Goal: Task Accomplishment & Management: Complete application form

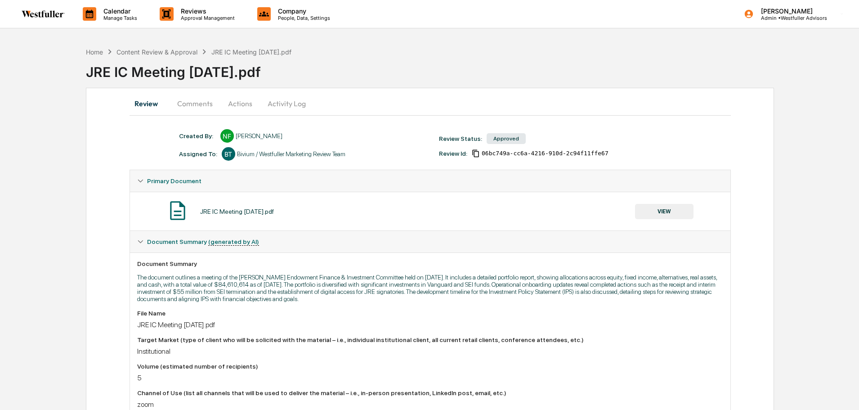
click at [199, 106] on button "Comments" at bounding box center [195, 104] width 50 height 22
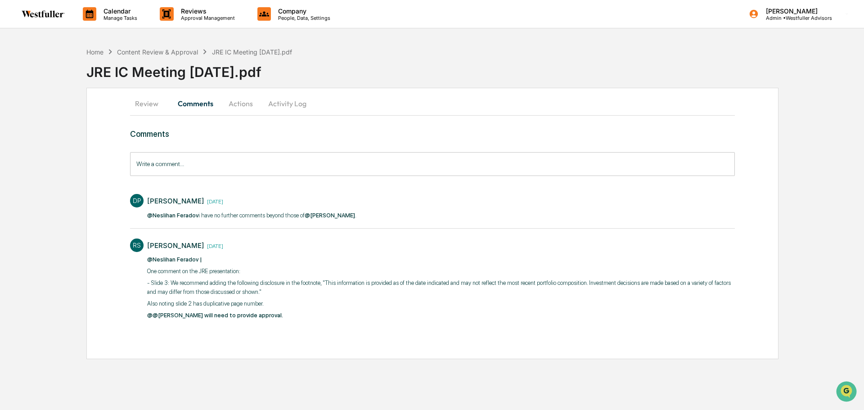
click at [187, 58] on div "JRE IC Meeting [DATE].pdf" at bounding box center [474, 68] width 777 height 23
click at [186, 51] on div "Content Review & Approval" at bounding box center [157, 52] width 81 height 8
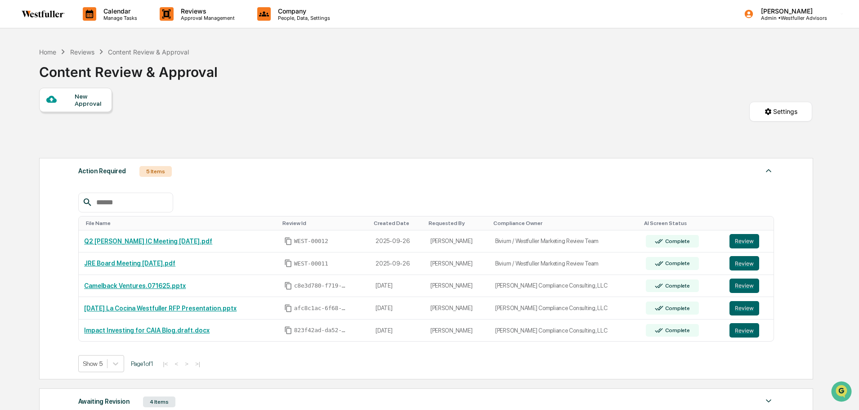
click at [128, 217] on th "File Name" at bounding box center [179, 223] width 200 height 14
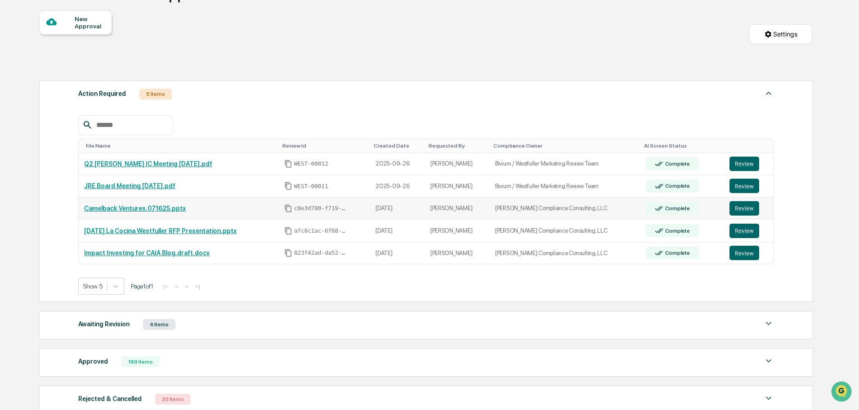
scroll to position [163, 0]
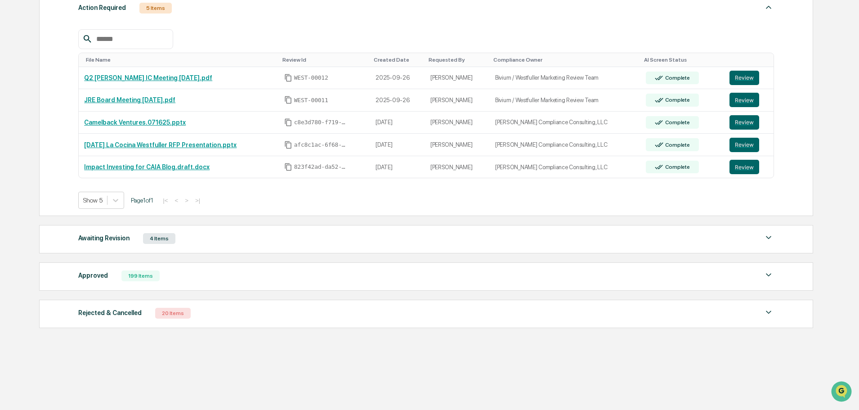
click at [110, 267] on div "Approved 199 Items File Name Review Id Created Date Requested By Compliance Own…" at bounding box center [426, 276] width 774 height 28
click at [110, 273] on div "Approved 199 Items" at bounding box center [426, 275] width 696 height 13
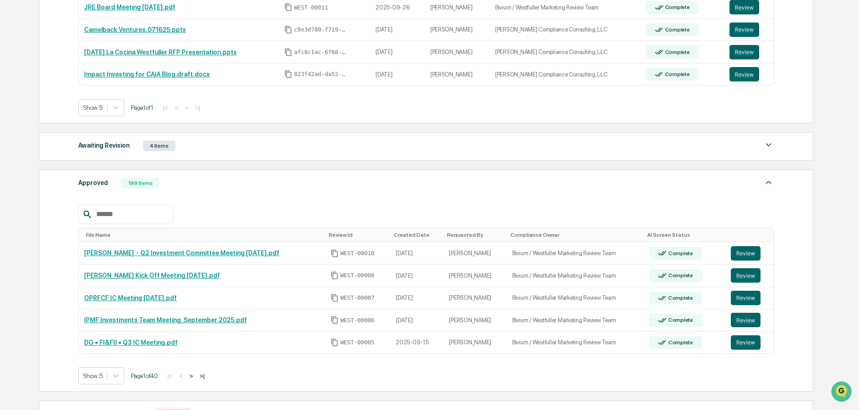
scroll to position [357, 0]
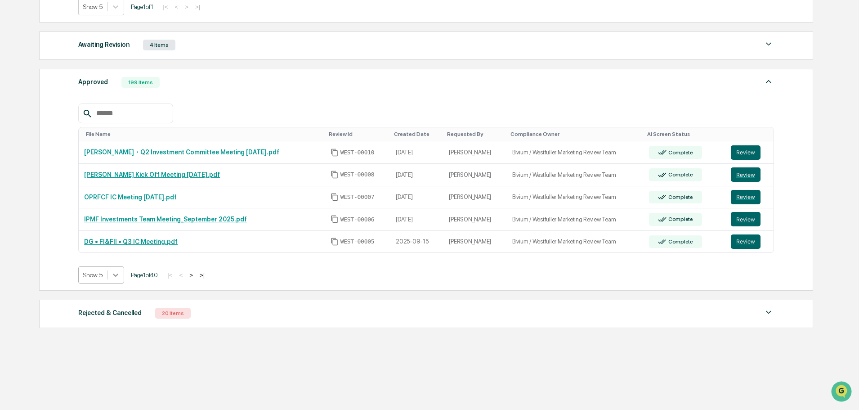
click at [123, 276] on div at bounding box center [116, 275] width 16 height 16
click at [107, 348] on div "Show 100" at bounding box center [101, 353] width 46 height 14
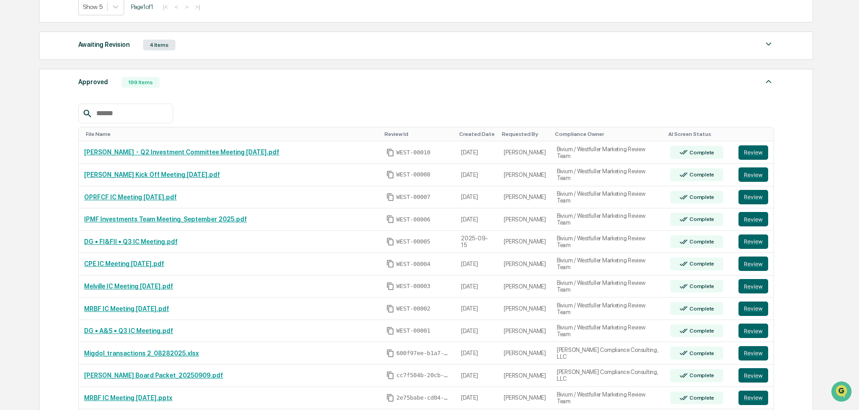
click at [125, 116] on input "text" at bounding box center [131, 114] width 76 height 12
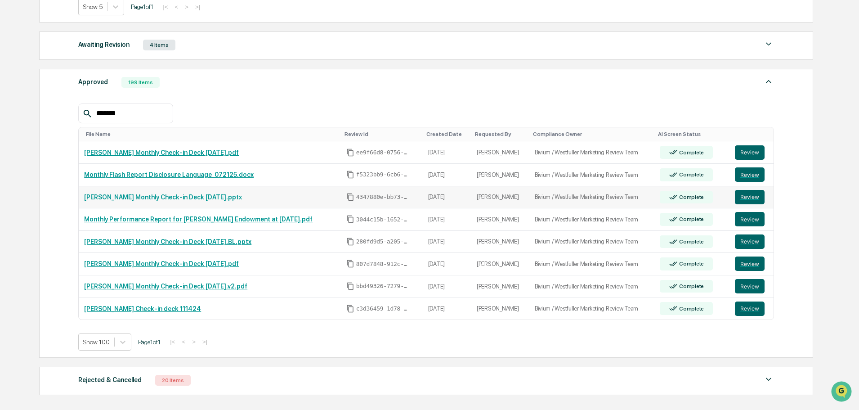
type input "*******"
click at [147, 197] on link "[PERSON_NAME] Monthly Check-in Deck [DATE].pptx" at bounding box center [163, 196] width 158 height 7
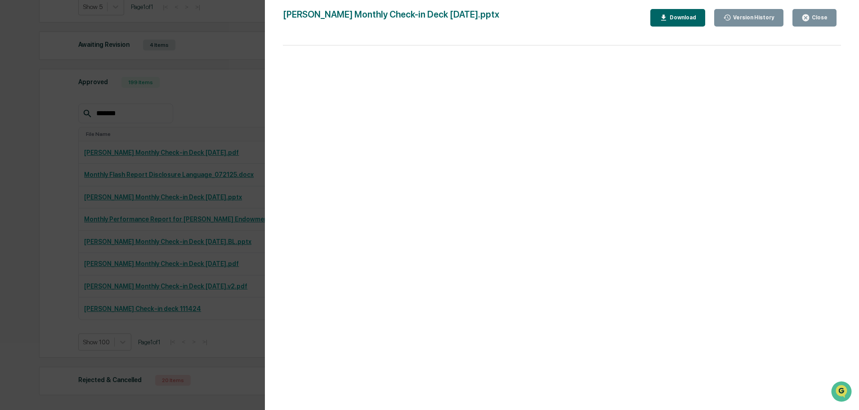
click at [825, 14] on div "Close" at bounding box center [819, 17] width 18 height 6
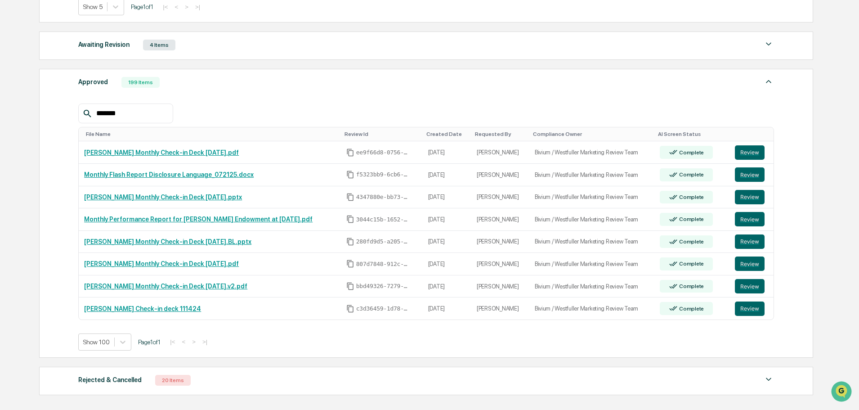
click at [129, 116] on input "*******" at bounding box center [131, 114] width 76 height 12
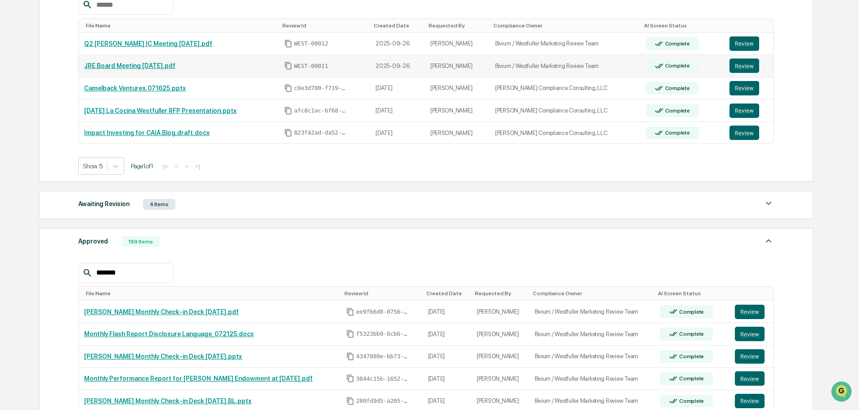
scroll to position [177, 0]
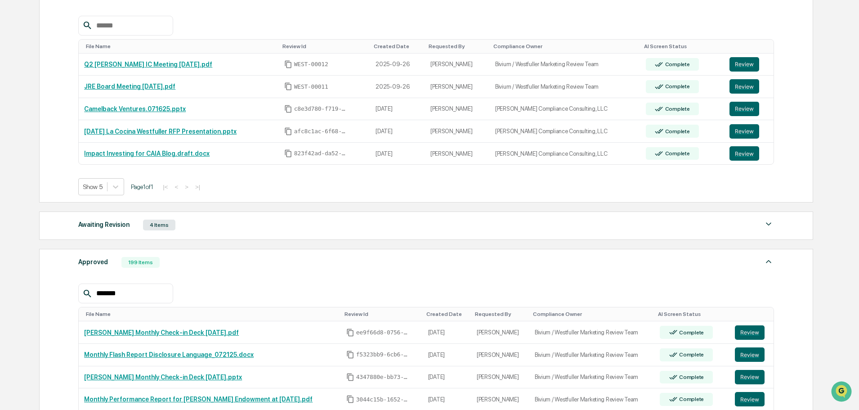
click at [154, 295] on input "*******" at bounding box center [131, 293] width 76 height 12
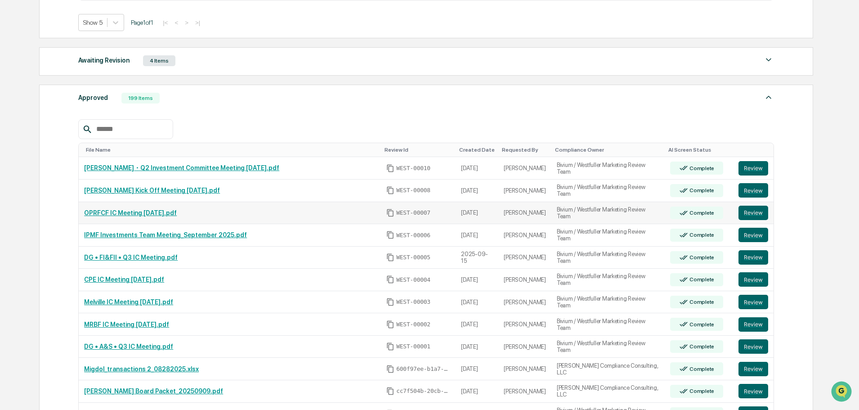
scroll to position [357, 0]
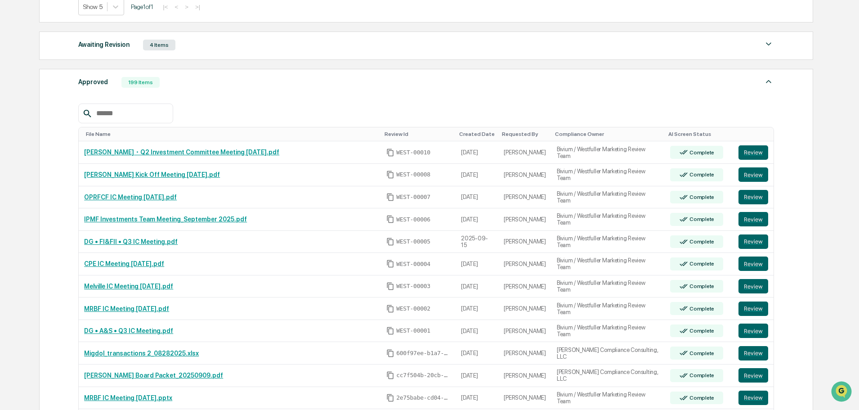
click at [125, 116] on input "text" at bounding box center [131, 114] width 76 height 12
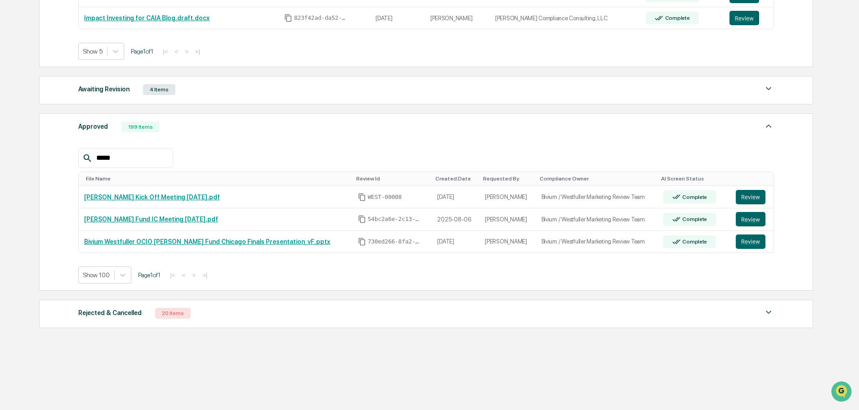
scroll to position [312, 0]
click at [107, 277] on div at bounding box center [96, 274] width 27 height 9
click at [117, 157] on input "*****" at bounding box center [131, 158] width 76 height 12
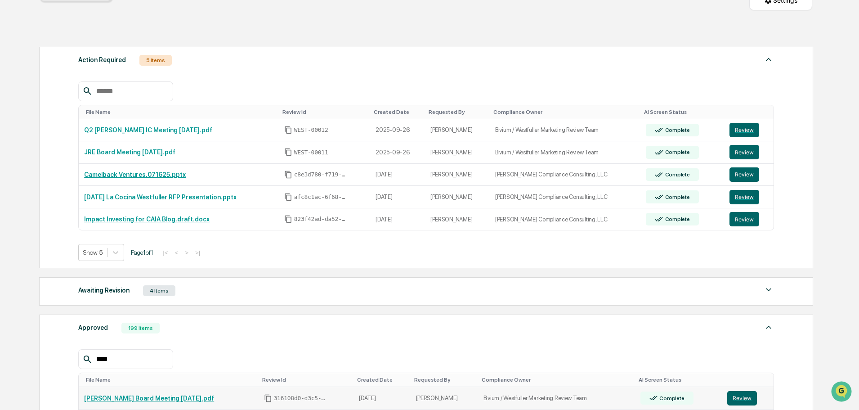
scroll to position [110, 0]
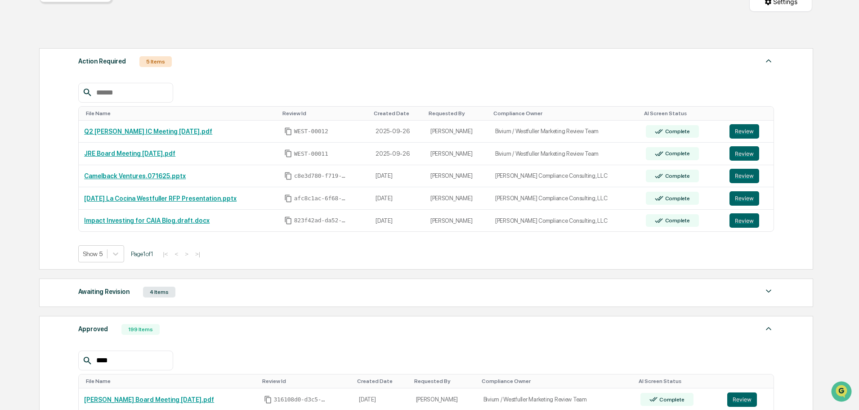
drag, startPoint x: 121, startPoint y: 355, endPoint x: 83, endPoint y: 350, distance: 38.6
click at [83, 350] on div "**** File Name Review Id Created Date Requested By Compliance Owner AI Screen S…" at bounding box center [426, 400] width 696 height 126
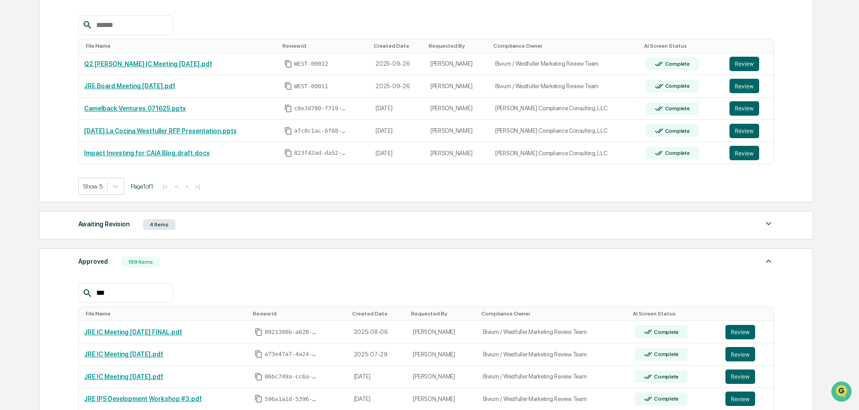
scroll to position [177, 0]
type input "***"
click at [121, 190] on div at bounding box center [116, 187] width 16 height 16
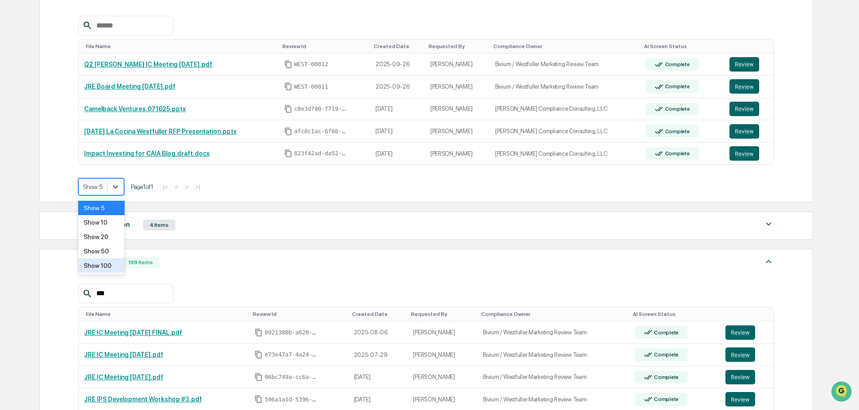
click at [103, 266] on div "Show 100" at bounding box center [101, 265] width 46 height 14
drag, startPoint x: 119, startPoint y: 294, endPoint x: 89, endPoint y: 290, distance: 30.4
click at [89, 290] on div "***" at bounding box center [125, 293] width 94 height 20
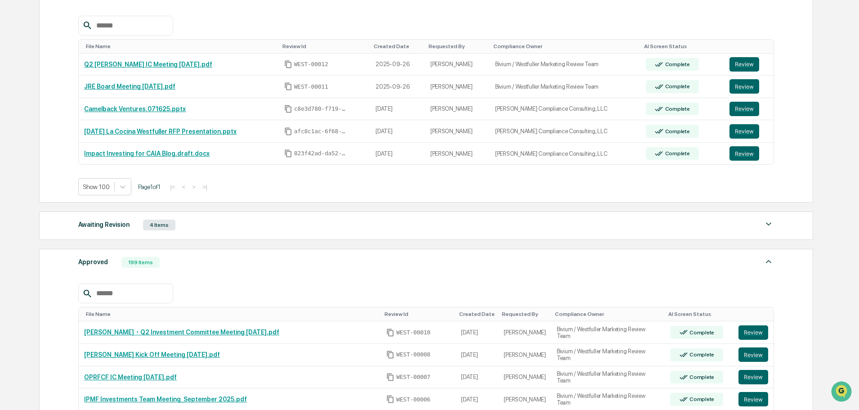
click at [164, 225] on div "4 Items" at bounding box center [159, 225] width 32 height 11
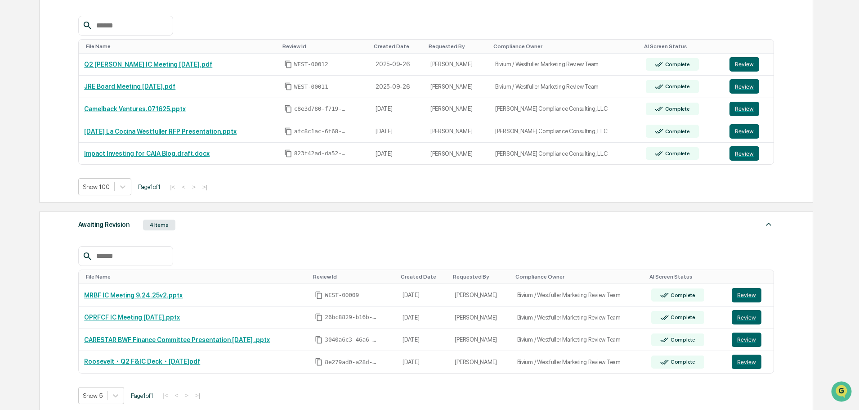
click at [164, 225] on div "4 Items" at bounding box center [159, 225] width 32 height 11
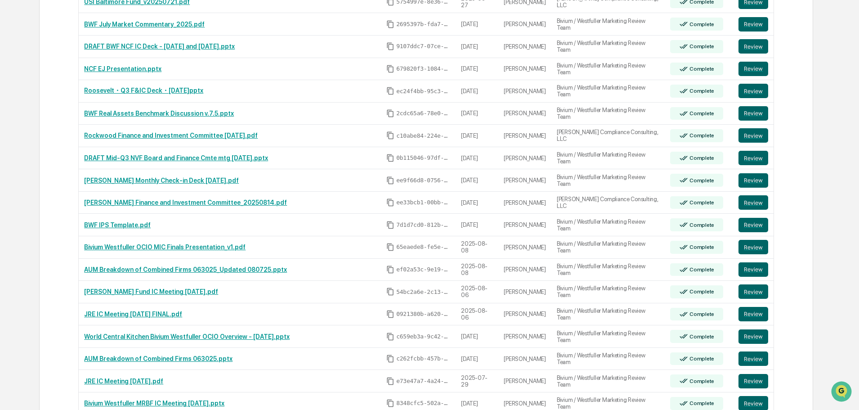
scroll to position [852, 0]
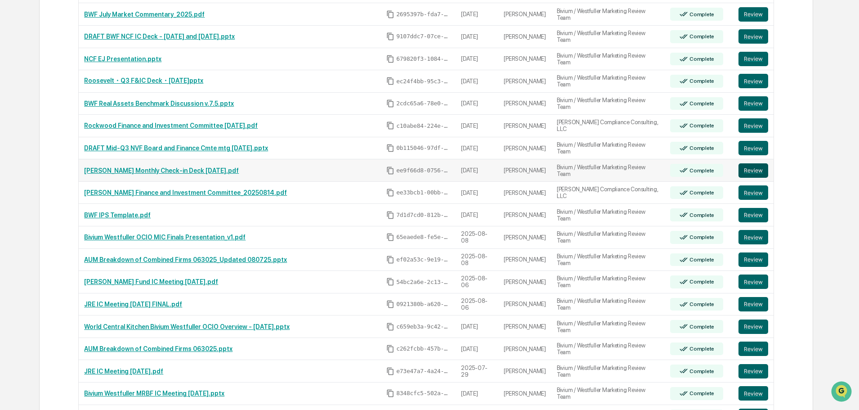
click at [757, 173] on button "Review" at bounding box center [754, 170] width 30 height 14
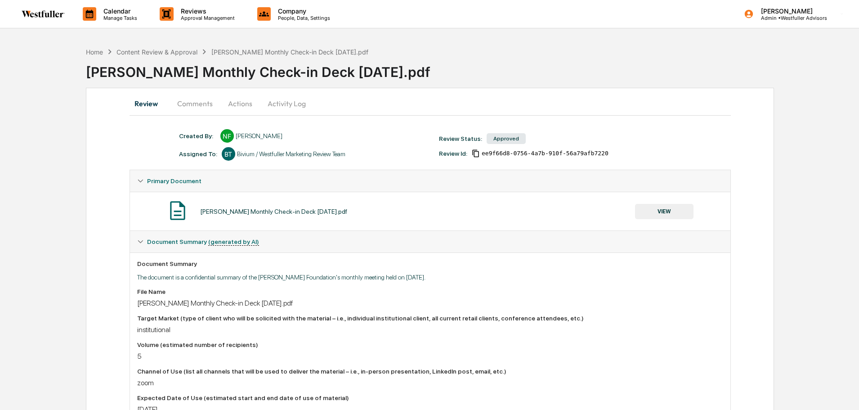
click at [203, 108] on button "Comments" at bounding box center [195, 104] width 50 height 22
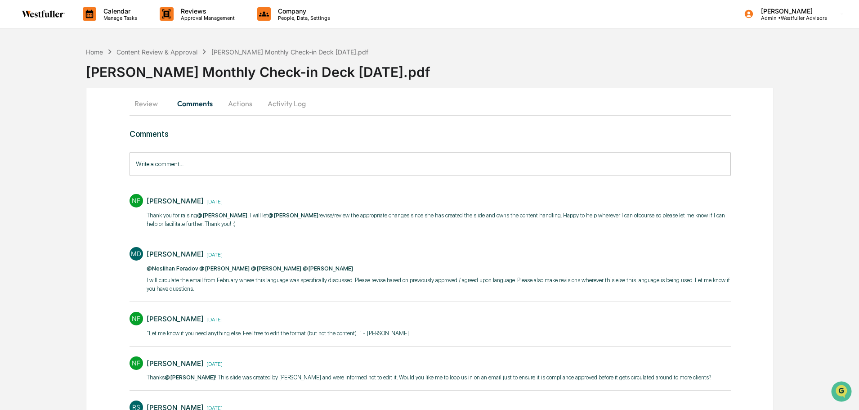
click at [150, 107] on button "Review" at bounding box center [150, 104] width 40 height 22
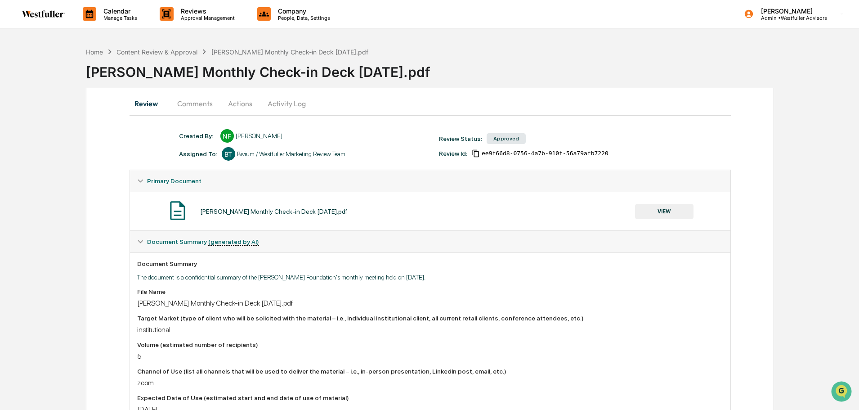
click at [195, 106] on button "Comments" at bounding box center [195, 104] width 50 height 22
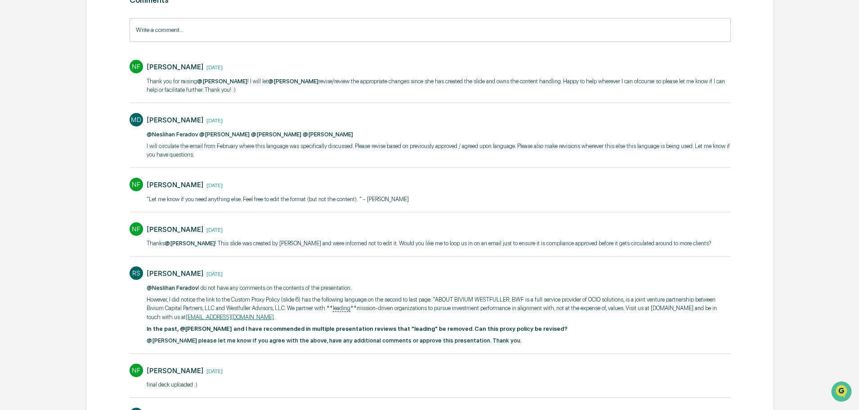
scroll to position [135, 0]
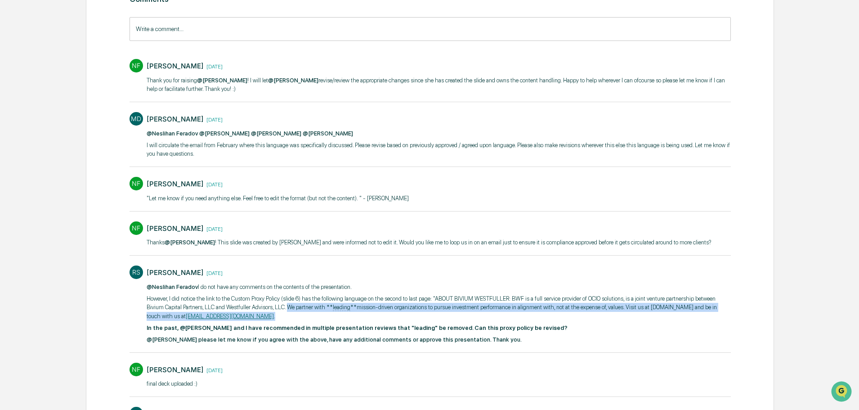
drag, startPoint x: 269, startPoint y: 308, endPoint x: 346, endPoint y: 316, distance: 76.9
click at [346, 316] on p "However, I did notice the link to the Custom Proxy Policy (slide 6) has the fol…" at bounding box center [439, 307] width 584 height 27
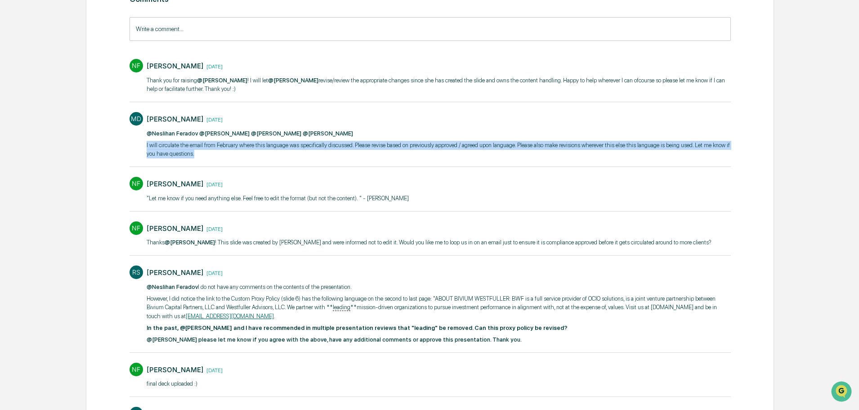
drag, startPoint x: 198, startPoint y: 154, endPoint x: 136, endPoint y: 146, distance: 61.7
click at [136, 146] on div "MD Michael Dziura 2 months ago ​ @Neslihan Feradov @Mona Williams @Doug Palench…" at bounding box center [431, 135] width 602 height 54
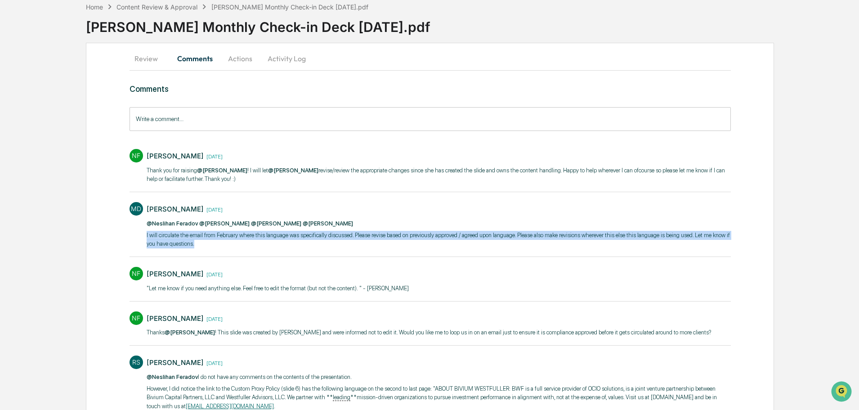
scroll to position [0, 0]
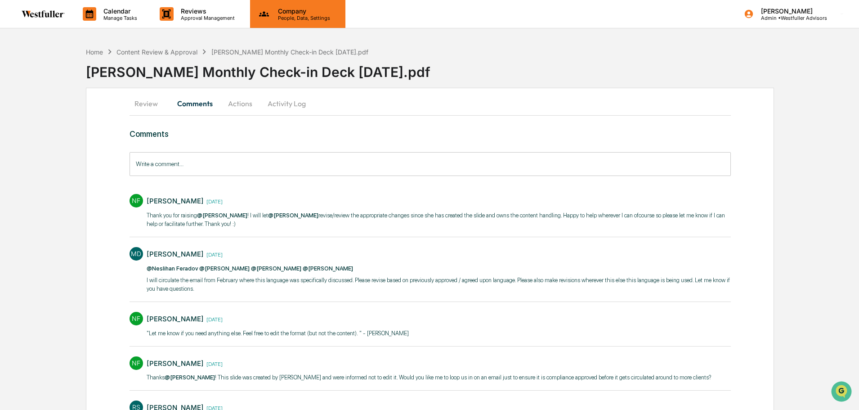
click at [310, 15] on p "People, Data, Settings" at bounding box center [303, 18] width 64 height 6
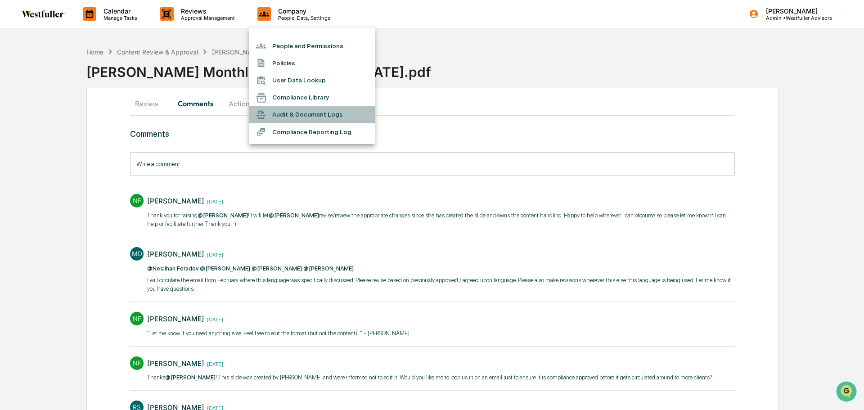
click at [300, 110] on li "Audit & Document Logs" at bounding box center [312, 114] width 126 height 17
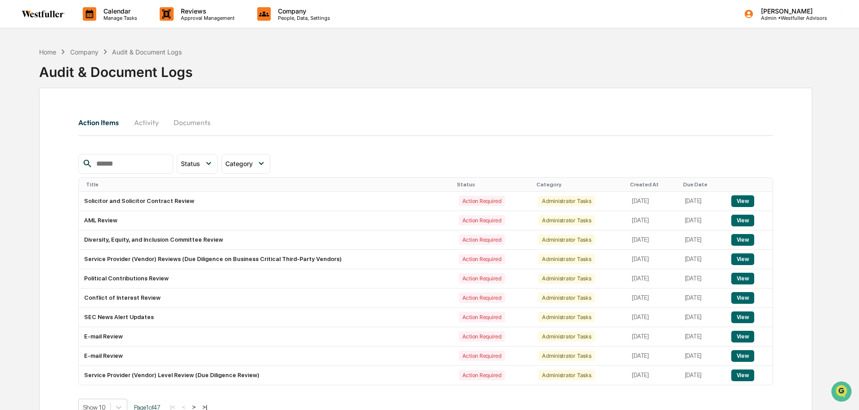
click at [151, 122] on button "Activity" at bounding box center [146, 123] width 40 height 22
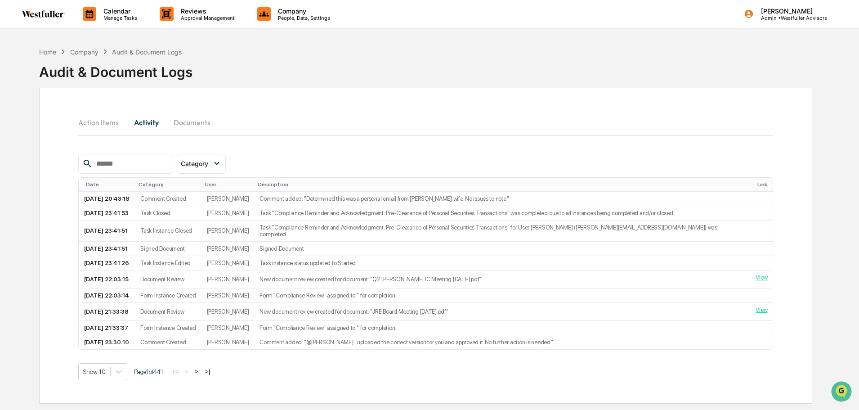
click at [135, 164] on input "text" at bounding box center [131, 164] width 76 height 12
paste input "**********"
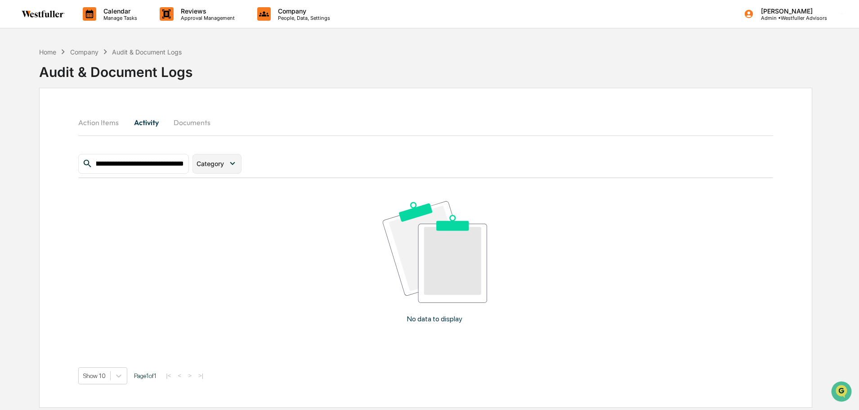
type input "**********"
click at [225, 163] on div "Category" at bounding box center [212, 164] width 31 height 8
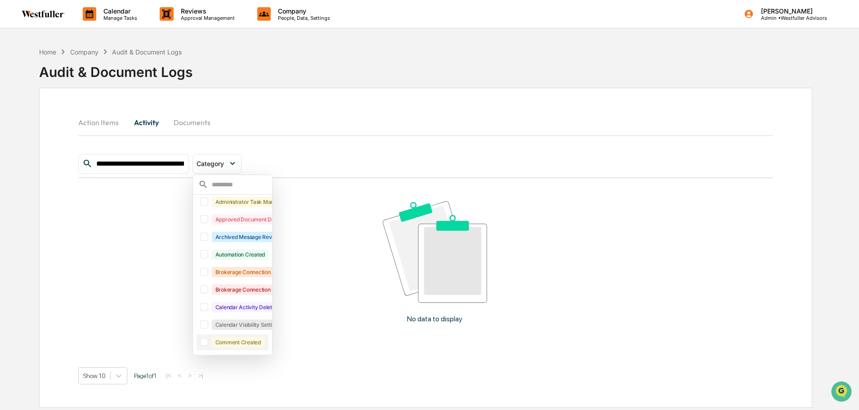
click at [208, 337] on div "Comment Created" at bounding box center [233, 342] width 72 height 16
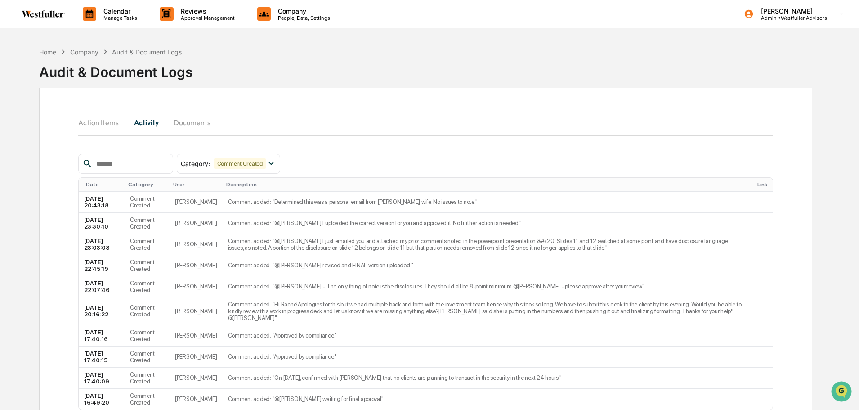
click at [142, 166] on input "text" at bounding box center [131, 164] width 76 height 12
paste input "**********"
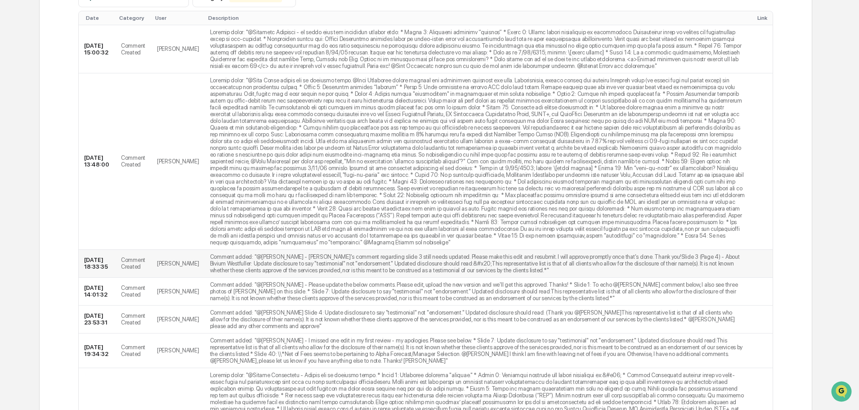
scroll to position [180, 0]
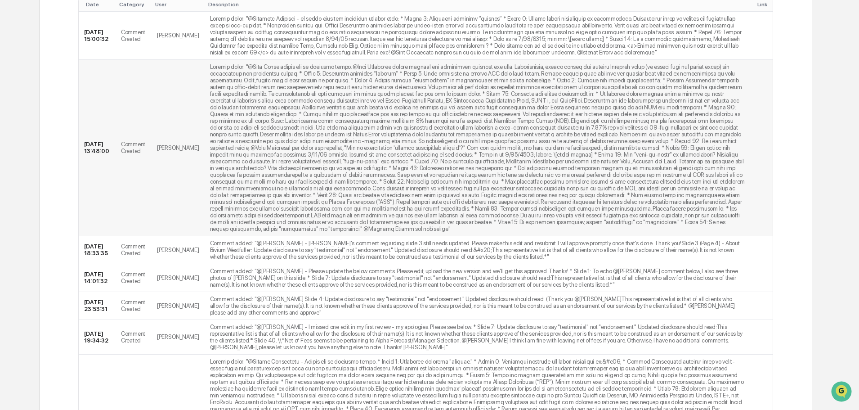
type input "**********"
drag, startPoint x: 465, startPoint y: 188, endPoint x: 645, endPoint y: 187, distance: 179.5
click at [645, 187] on td at bounding box center [478, 148] width 546 height 176
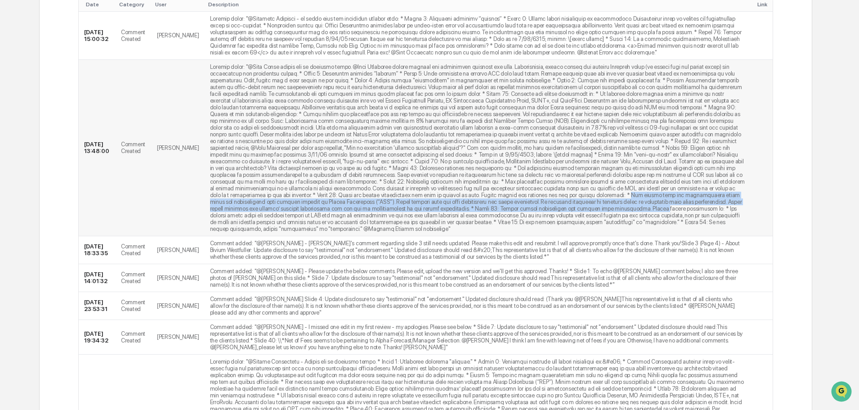
drag, startPoint x: 195, startPoint y: 188, endPoint x: 666, endPoint y: 195, distance: 471.6
click at [666, 195] on td at bounding box center [478, 148] width 546 height 176
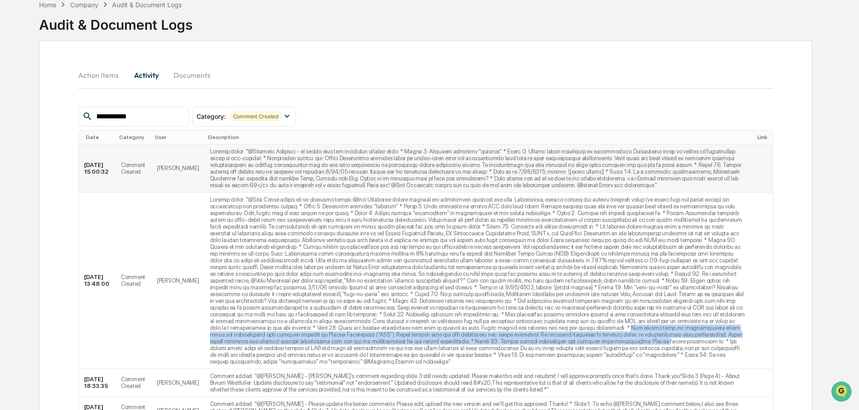
scroll to position [0, 0]
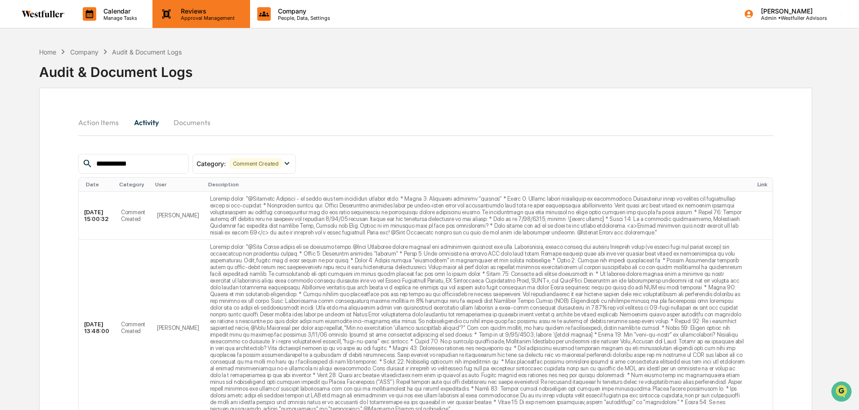
click at [212, 17] on p "Approval Management" at bounding box center [207, 18] width 66 height 6
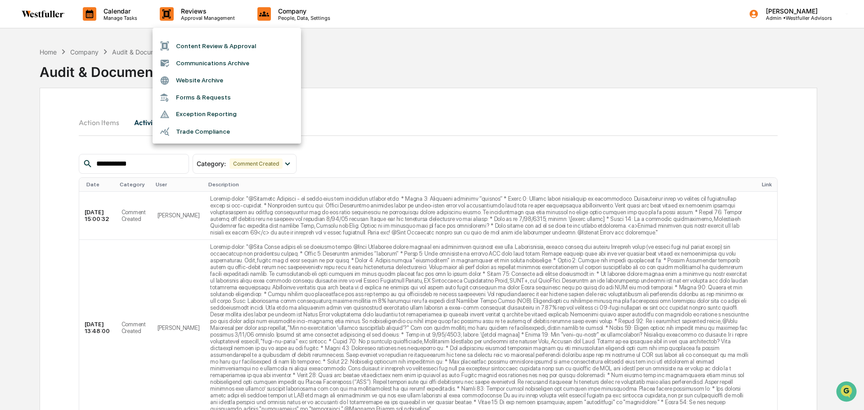
click at [203, 44] on li "Content Review & Approval" at bounding box center [227, 45] width 148 height 17
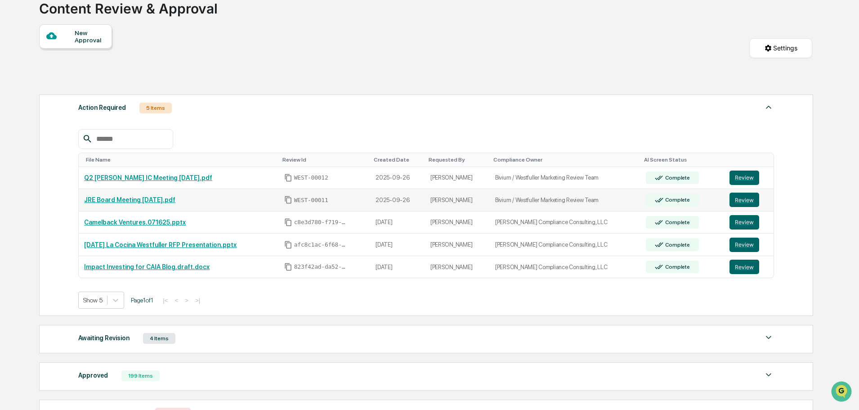
scroll to position [163, 0]
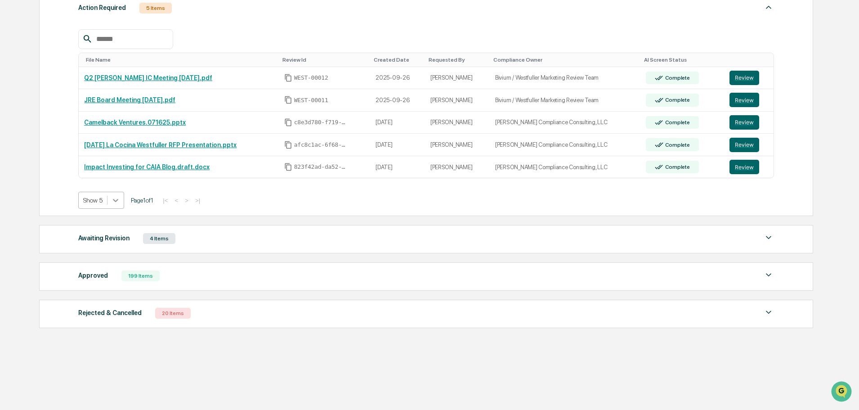
click at [121, 202] on div at bounding box center [116, 200] width 16 height 16
click at [101, 276] on div "Show 100" at bounding box center [101, 279] width 46 height 14
click at [108, 274] on div "Approved 199 Items" at bounding box center [426, 275] width 696 height 13
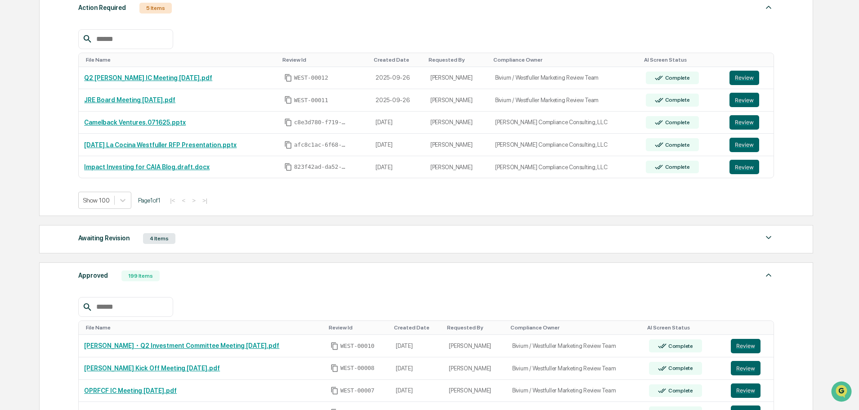
click at [114, 308] on input "text" at bounding box center [131, 307] width 76 height 12
type input "****"
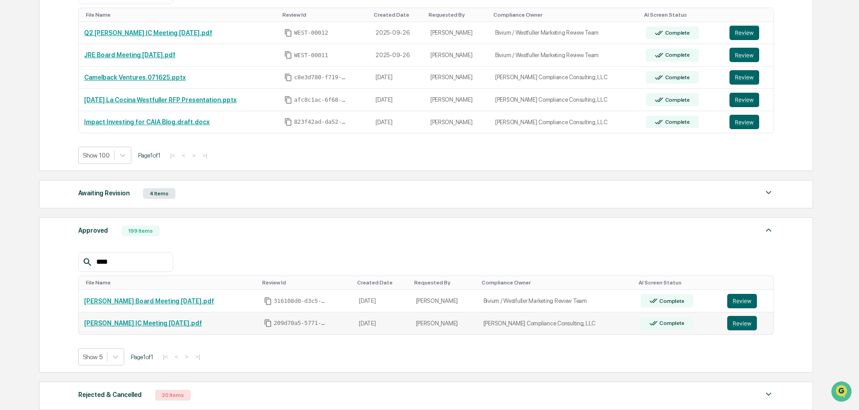
scroll to position [200, 0]
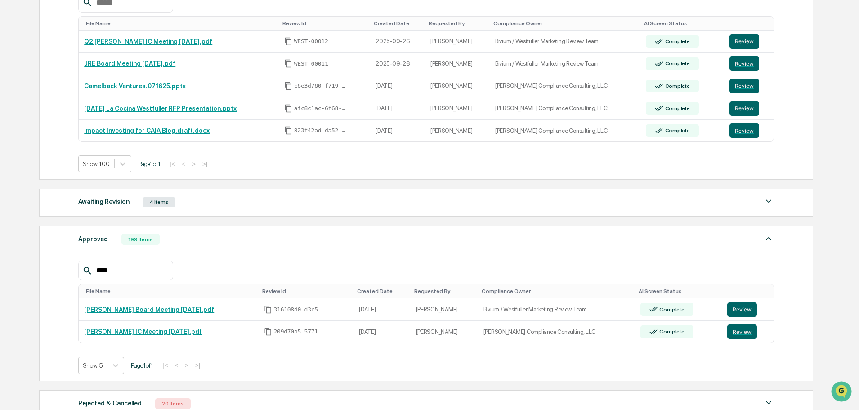
drag, startPoint x: 118, startPoint y: 267, endPoint x: 87, endPoint y: 268, distance: 31.1
click at [87, 268] on div "****" at bounding box center [125, 270] width 94 height 20
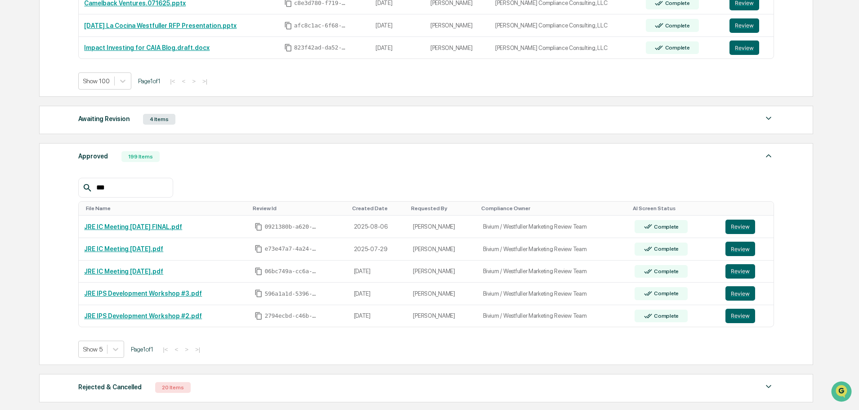
scroll to position [290, 0]
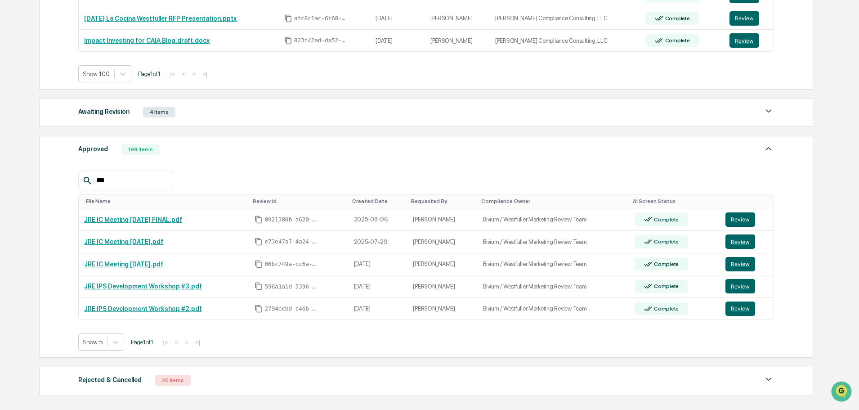
type input "***"
drag, startPoint x: 133, startPoint y: 172, endPoint x: 117, endPoint y: 178, distance: 16.2
click at [117, 178] on div "***" at bounding box center [125, 181] width 94 height 20
drag, startPoint x: 117, startPoint y: 178, endPoint x: 94, endPoint y: 175, distance: 23.2
click at [94, 175] on input "***" at bounding box center [131, 181] width 76 height 12
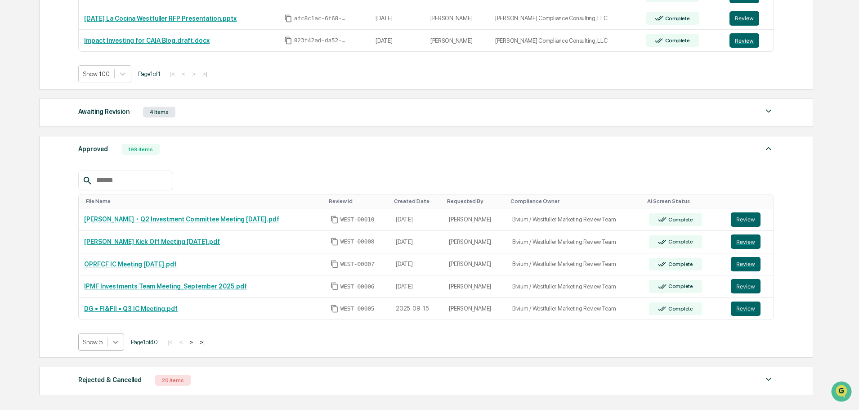
click at [121, 343] on body "Calendar Manage Tasks Reviews Approval Management Company People, Data, Setting…" at bounding box center [429, 93] width 859 height 767
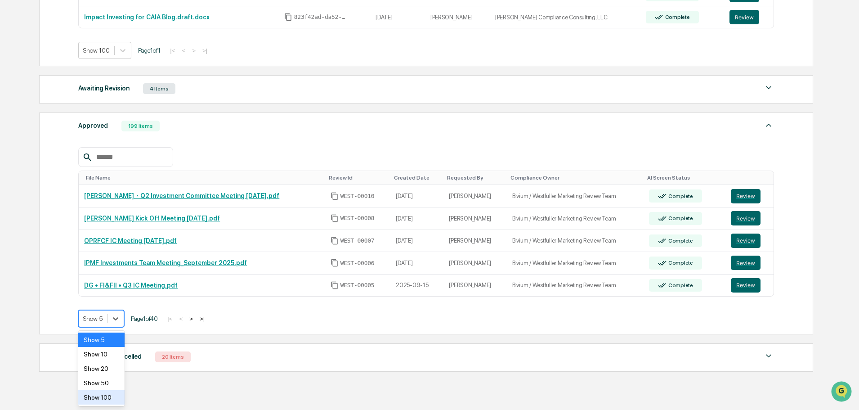
click at [113, 393] on div "Show 100" at bounding box center [101, 397] width 46 height 14
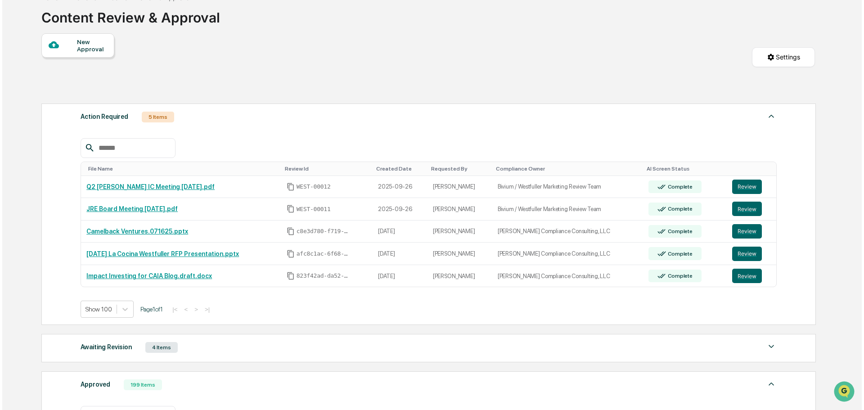
scroll to position [0, 0]
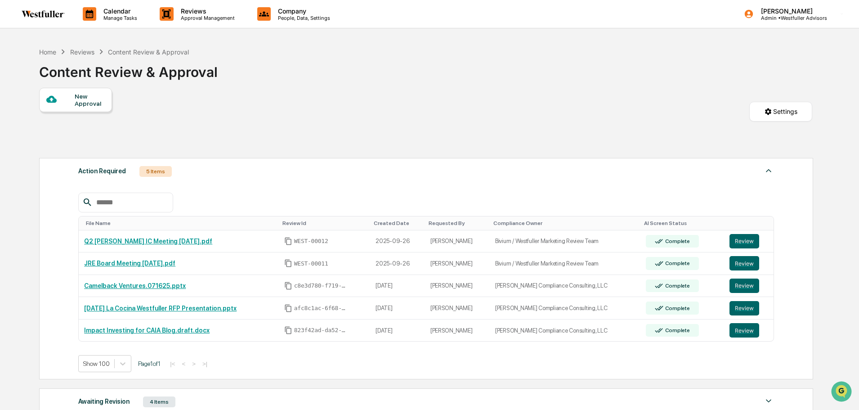
click at [376, 135] on div "New Approval Settings" at bounding box center [425, 121] width 773 height 66
click at [278, 18] on p "People, Data, Settings" at bounding box center [303, 18] width 64 height 6
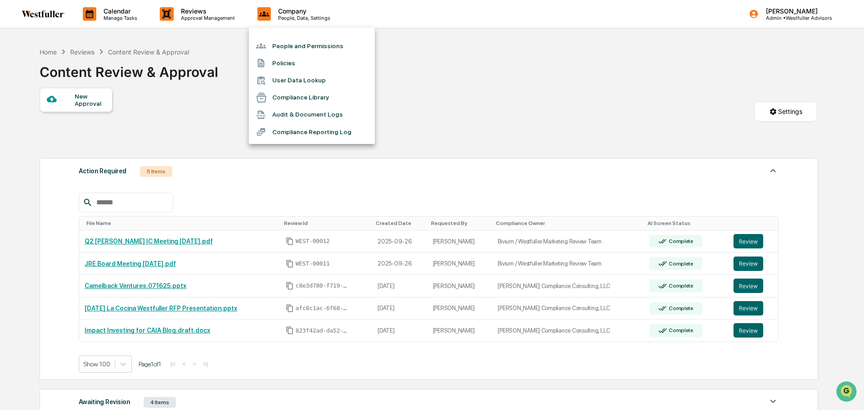
click at [770, 11] on div at bounding box center [432, 205] width 864 height 410
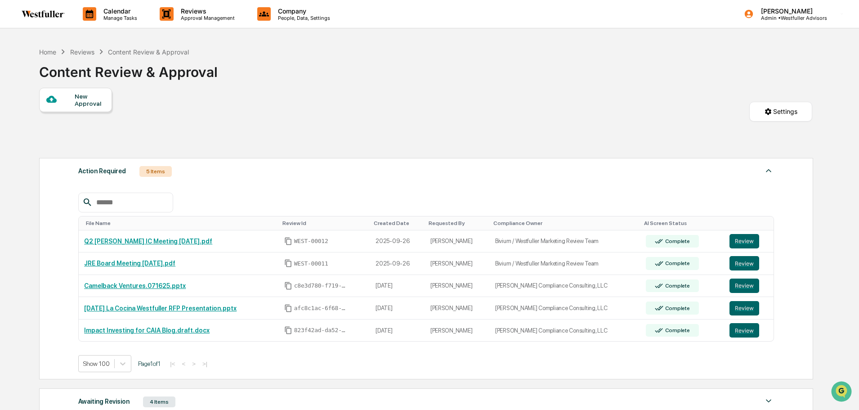
click at [792, 15] on div "People and Permissions Policies User Data Lookup Compliance Library Audit & Doc…" at bounding box center [429, 205] width 859 height 410
click at [781, 17] on p "Admin • Westfuller Advisors" at bounding box center [790, 18] width 73 height 6
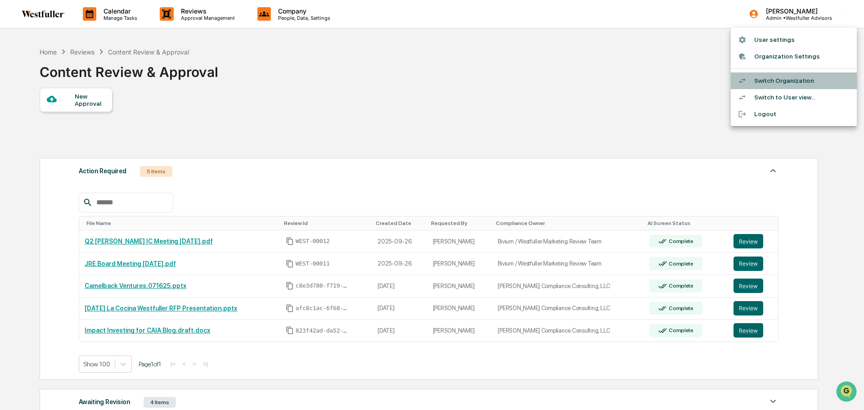
click at [763, 75] on li "Switch Organization" at bounding box center [794, 80] width 126 height 17
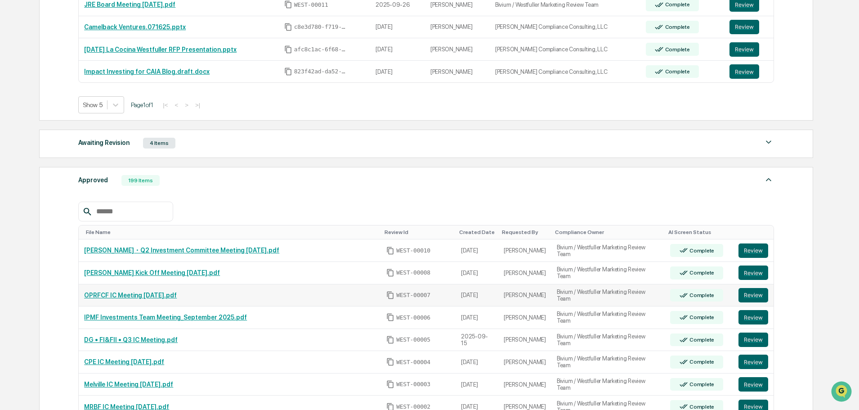
scroll to position [270, 0]
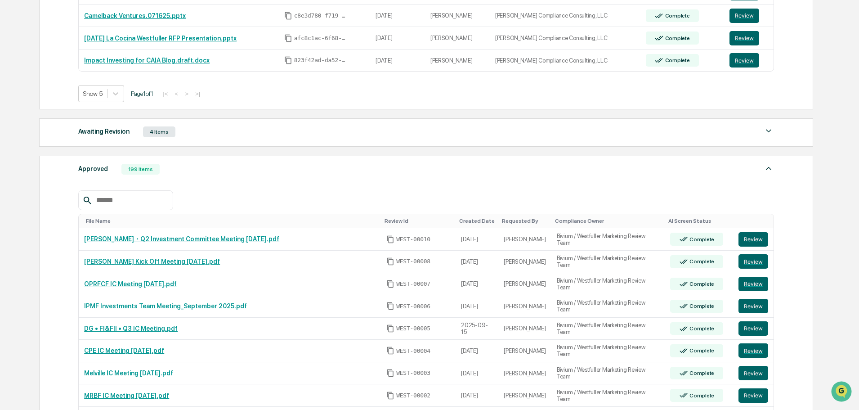
click at [156, 198] on input "text" at bounding box center [131, 200] width 76 height 12
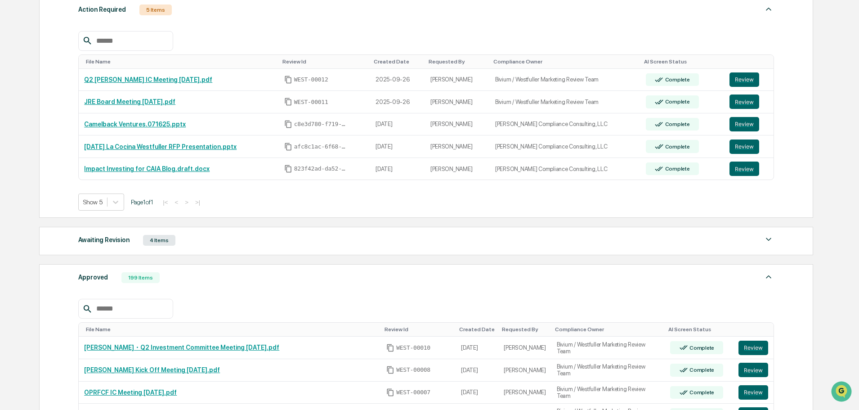
scroll to position [0, 0]
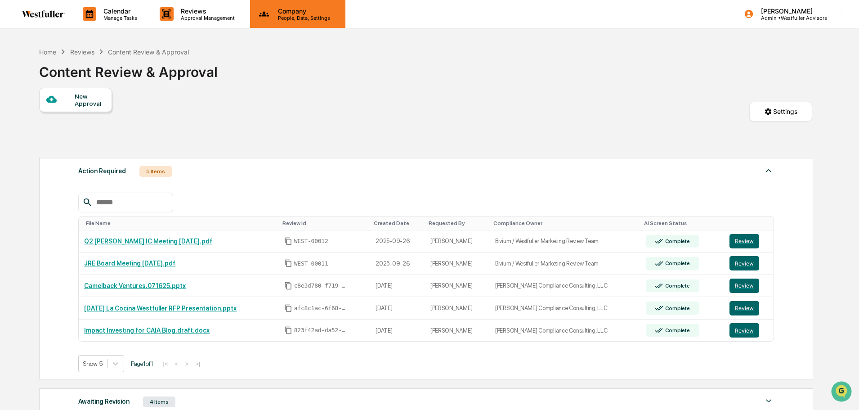
click at [303, 26] on div "Company People, Data, Settings" at bounding box center [297, 14] width 95 height 28
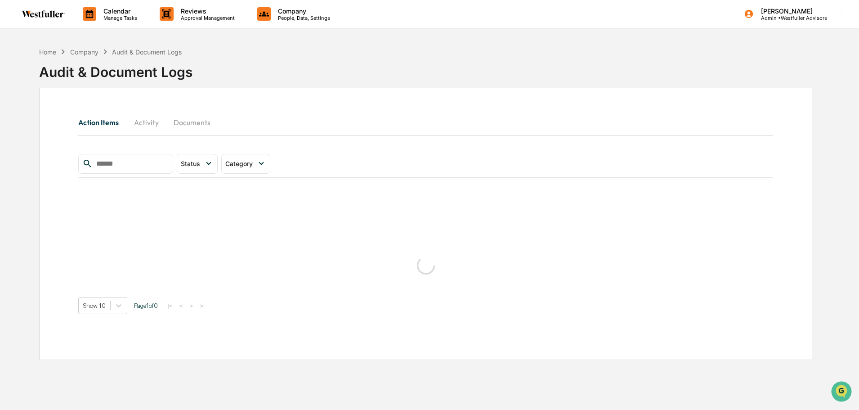
click at [134, 127] on button "Activity" at bounding box center [146, 123] width 40 height 22
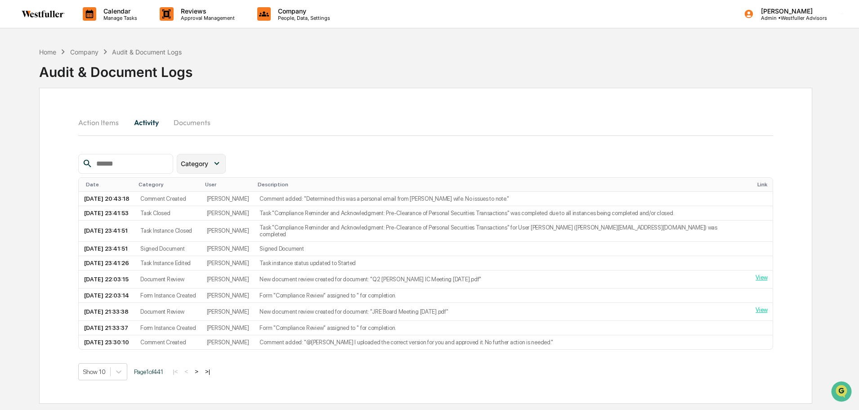
click at [222, 159] on icon at bounding box center [217, 163] width 10 height 10
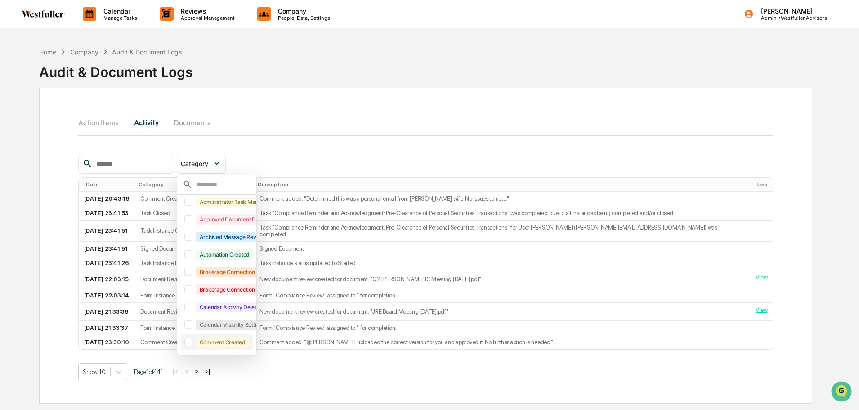
click at [242, 344] on div "Comment Created" at bounding box center [222, 342] width 53 height 10
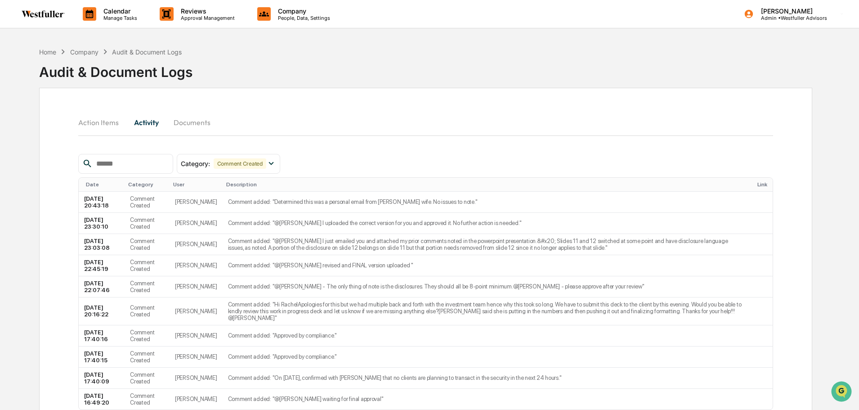
click at [149, 162] on input "text" at bounding box center [131, 164] width 76 height 12
click at [294, 13] on p "Company" at bounding box center [303, 11] width 64 height 8
click at [204, 15] on p "Approval Management" at bounding box center [207, 18] width 66 height 6
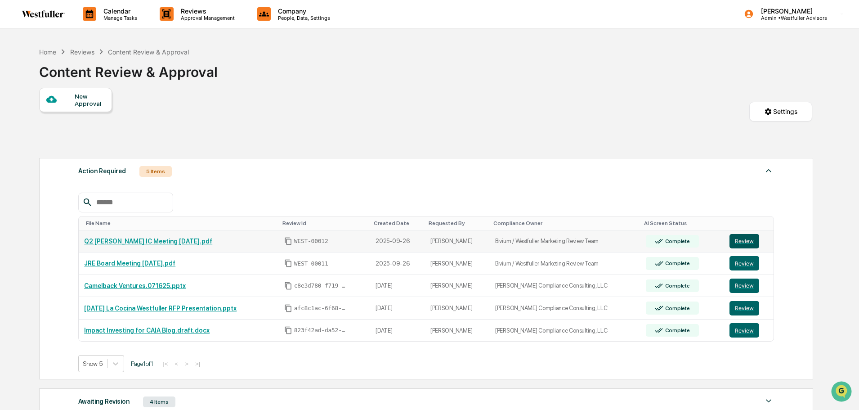
click at [749, 242] on button "Review" at bounding box center [745, 241] width 30 height 14
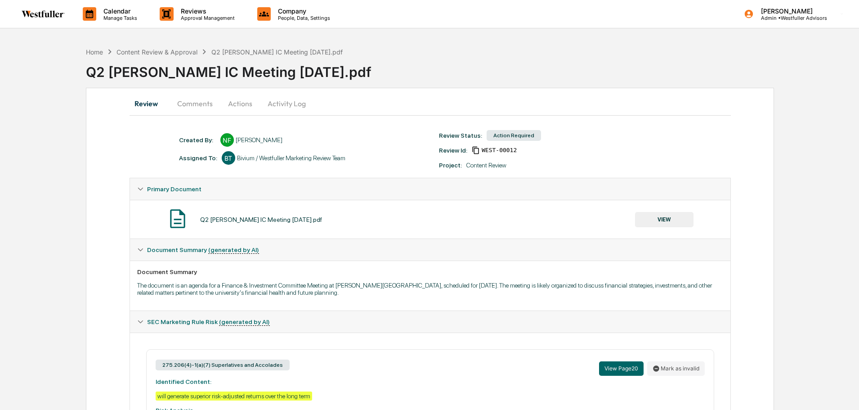
click at [284, 101] on button "Activity Log" at bounding box center [286, 104] width 53 height 22
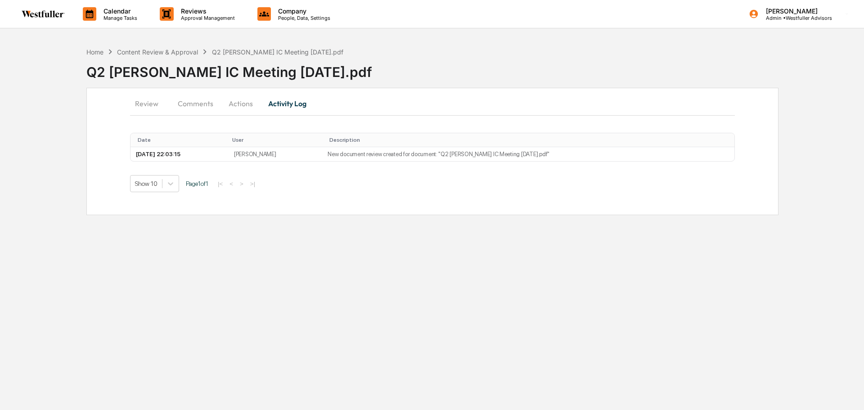
click at [236, 103] on button "Actions" at bounding box center [240, 104] width 40 height 22
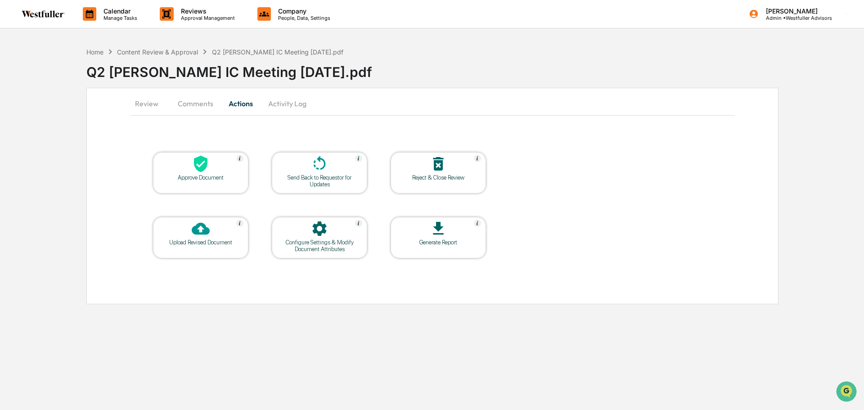
click at [329, 243] on div "Configure Settings & Modify Document Attributes" at bounding box center [319, 245] width 81 height 13
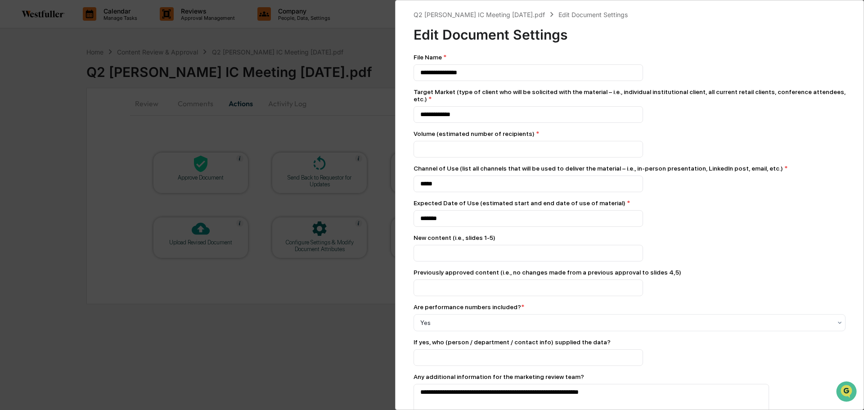
click at [347, 128] on div "**********" at bounding box center [432, 205] width 864 height 410
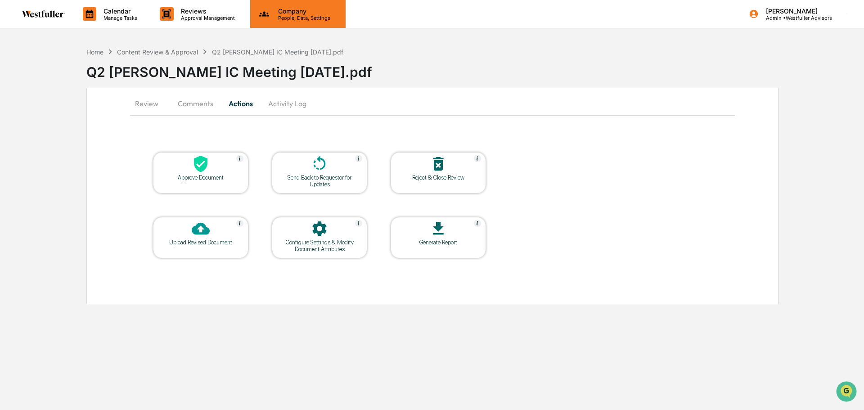
click at [307, 23] on div "Company People, Data, Settings" at bounding box center [297, 14] width 95 height 28
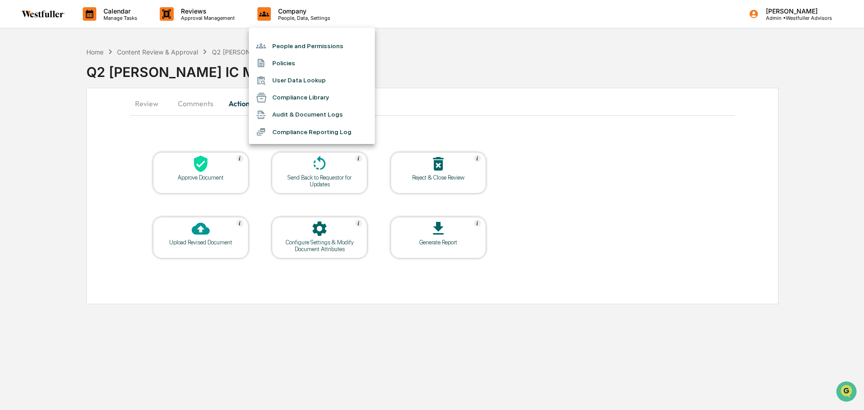
click at [216, 19] on div at bounding box center [432, 205] width 864 height 410
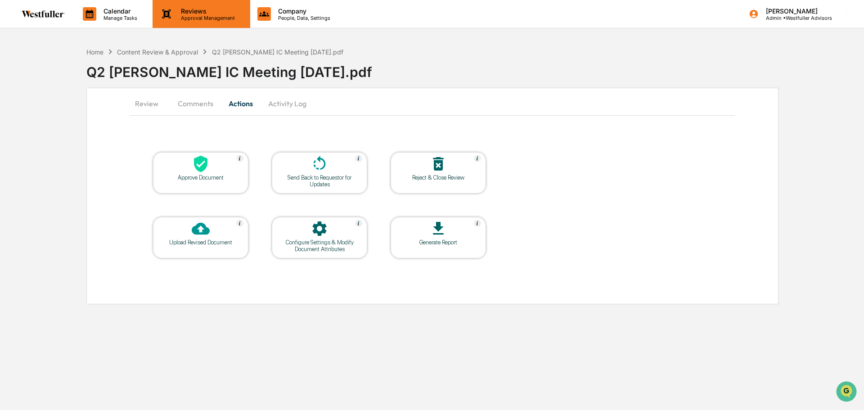
click at [211, 15] on p "Approval Management" at bounding box center [207, 18] width 66 height 6
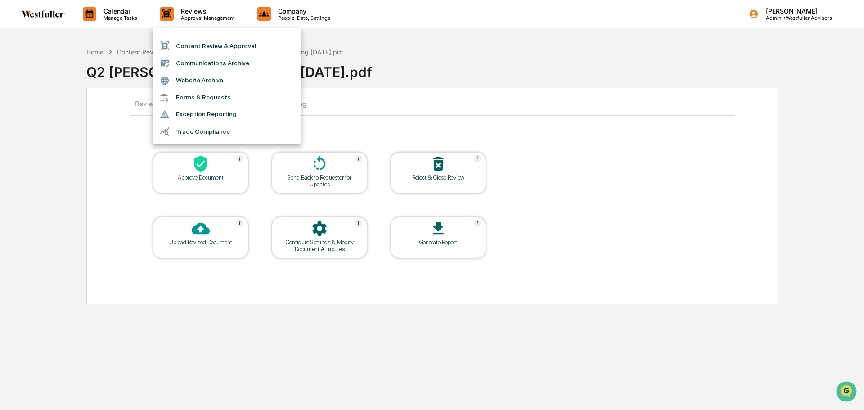
click at [217, 97] on li "Forms & Requests" at bounding box center [227, 97] width 148 height 17
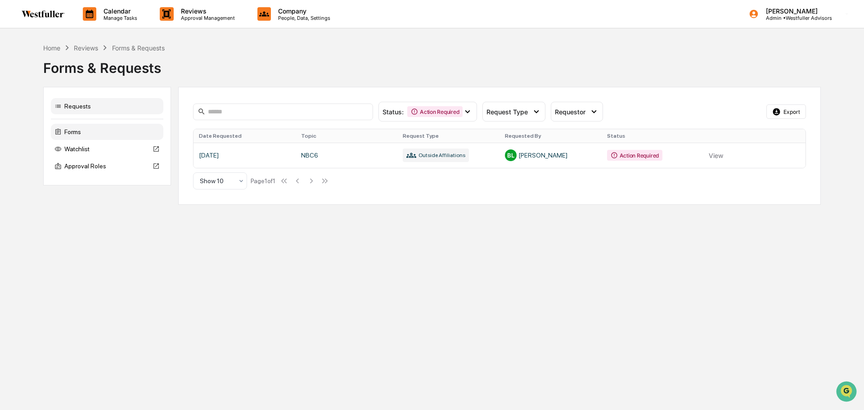
click at [97, 136] on div "Forms" at bounding box center [107, 132] width 112 height 16
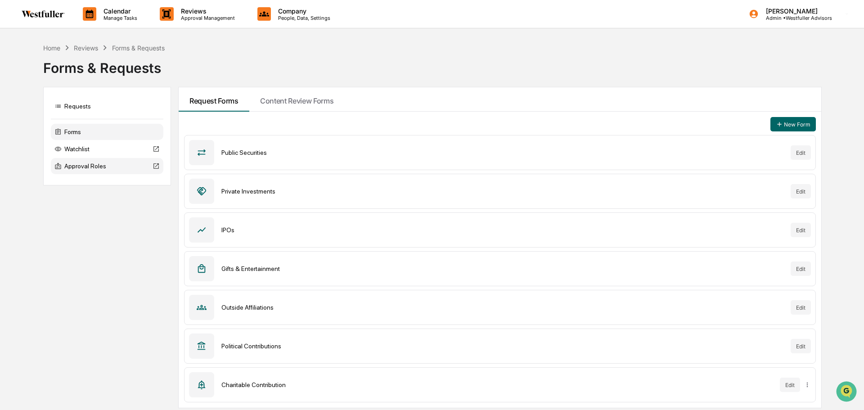
click at [91, 166] on div "Approval Roles" at bounding box center [107, 166] width 112 height 16
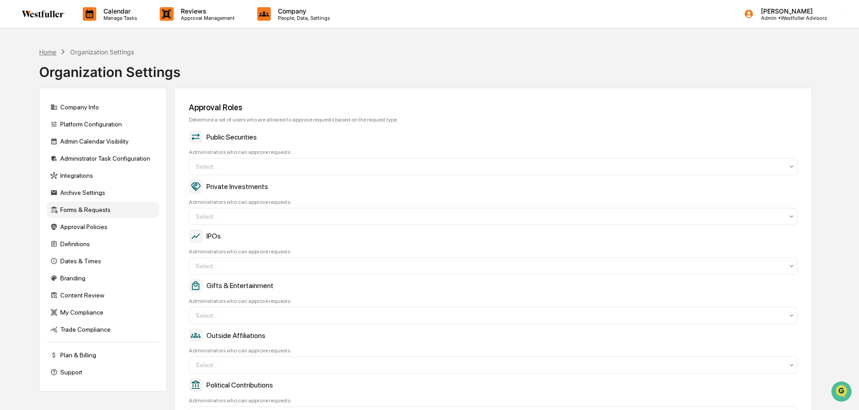
click at [53, 52] on div "Home" at bounding box center [47, 52] width 17 height 8
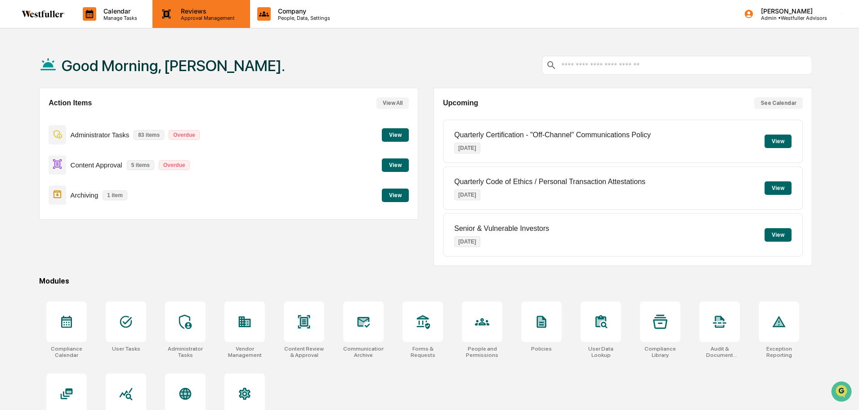
click at [187, 13] on p "Reviews" at bounding box center [207, 11] width 66 height 8
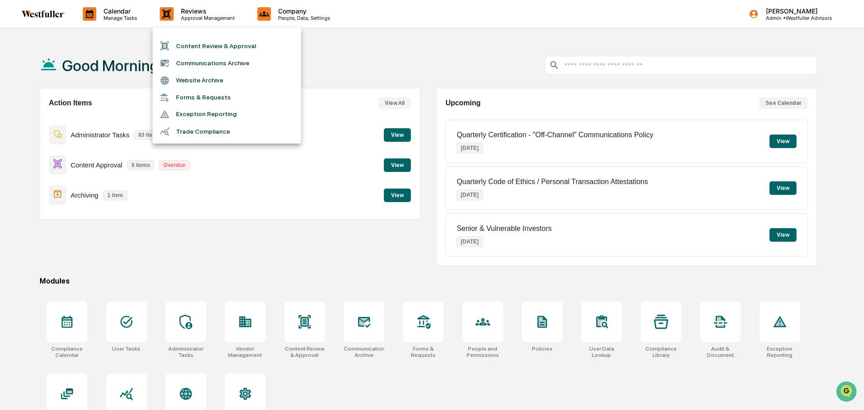
click at [192, 97] on li "Forms & Requests" at bounding box center [227, 97] width 148 height 17
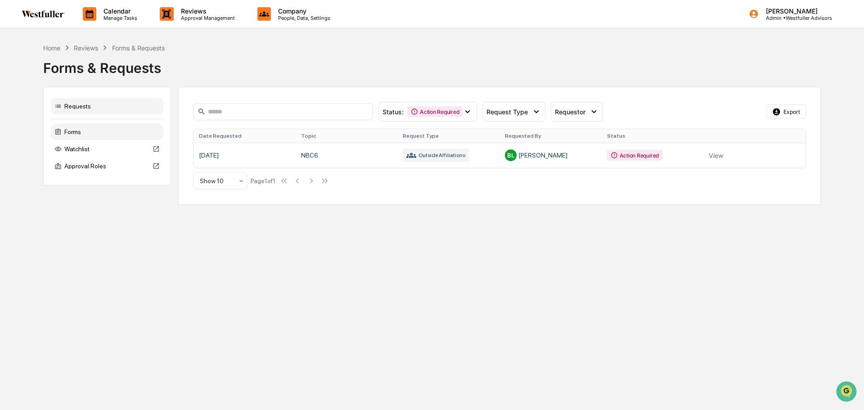
click at [100, 135] on div "Forms" at bounding box center [107, 132] width 112 height 16
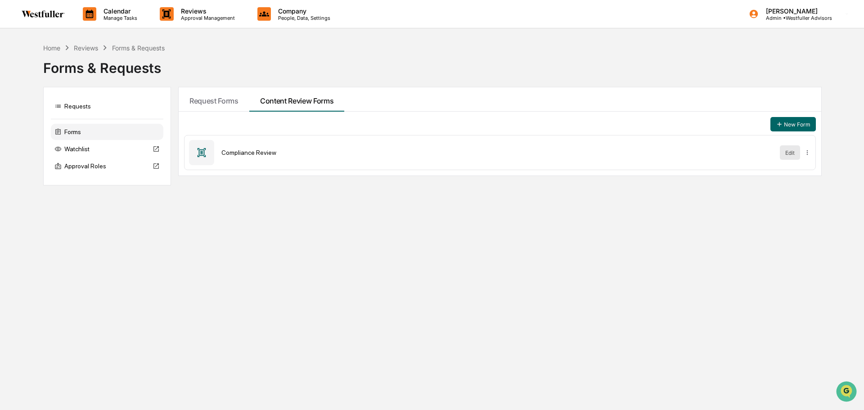
click at [796, 157] on button "Edit" at bounding box center [790, 152] width 20 height 14
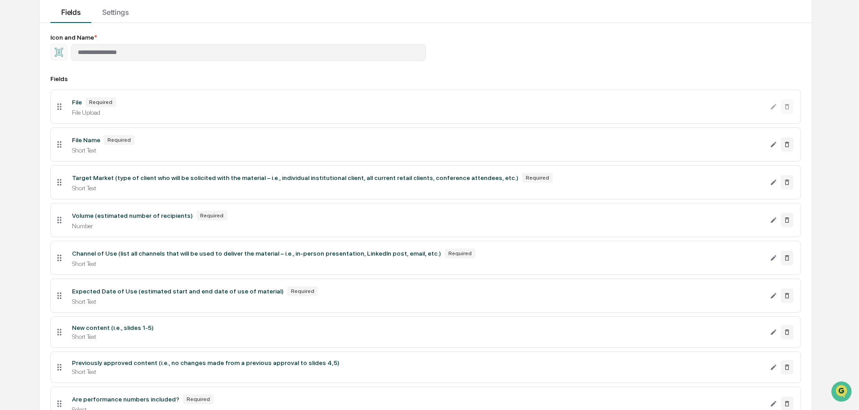
scroll to position [90, 0]
click at [771, 144] on icon "Edit File Name field" at bounding box center [773, 143] width 7 height 7
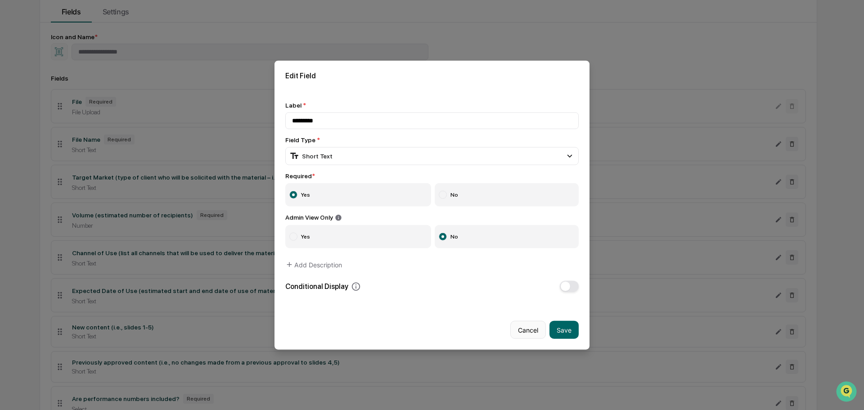
click at [515, 328] on button "Cancel" at bounding box center [528, 330] width 36 height 18
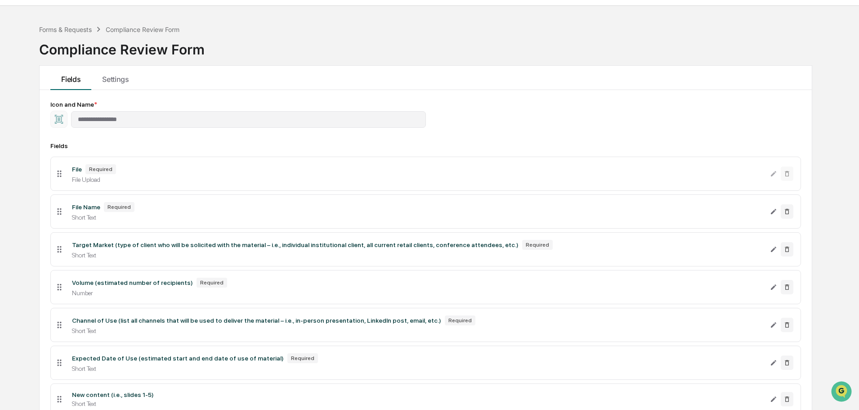
scroll to position [0, 0]
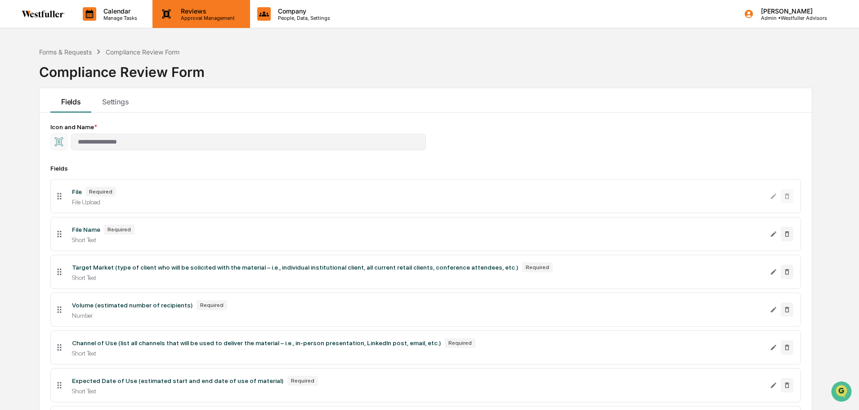
click at [212, 19] on p "Approval Management" at bounding box center [207, 18] width 66 height 6
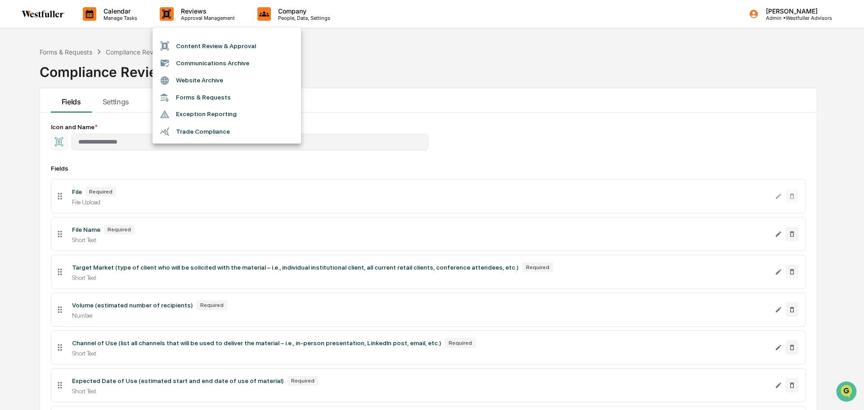
click at [193, 44] on li "Content Review & Approval" at bounding box center [227, 45] width 148 height 17
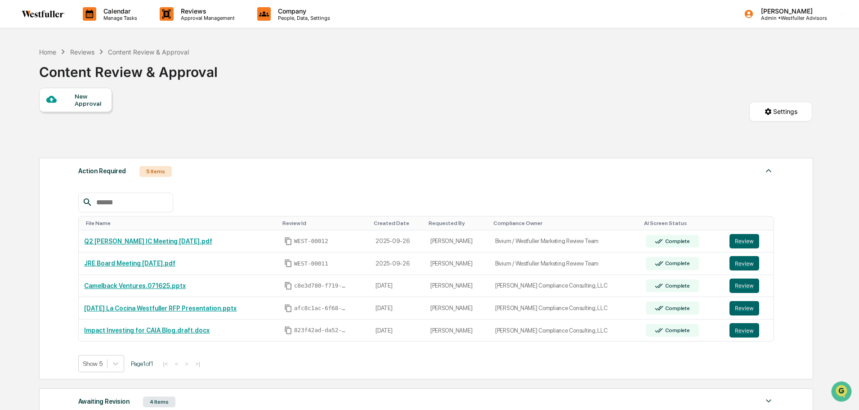
click at [524, 132] on div "New Approval Settings" at bounding box center [425, 121] width 773 height 66
click at [244, 127] on div "New Approval Settings" at bounding box center [425, 121] width 773 height 66
click at [736, 260] on button "Review" at bounding box center [745, 263] width 30 height 14
